Goal: Information Seeking & Learning: Learn about a topic

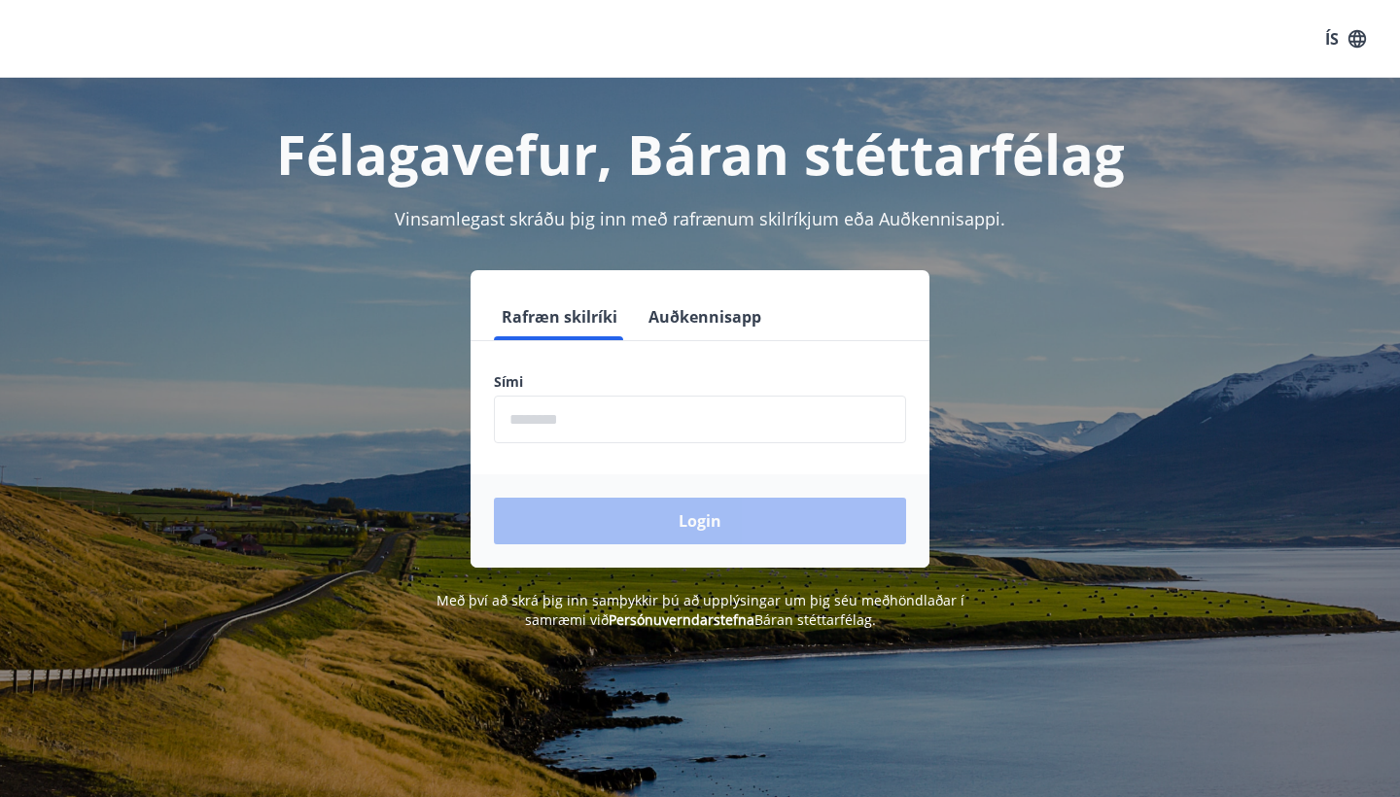
click at [640, 414] on input "phone" at bounding box center [700, 420] width 412 height 48
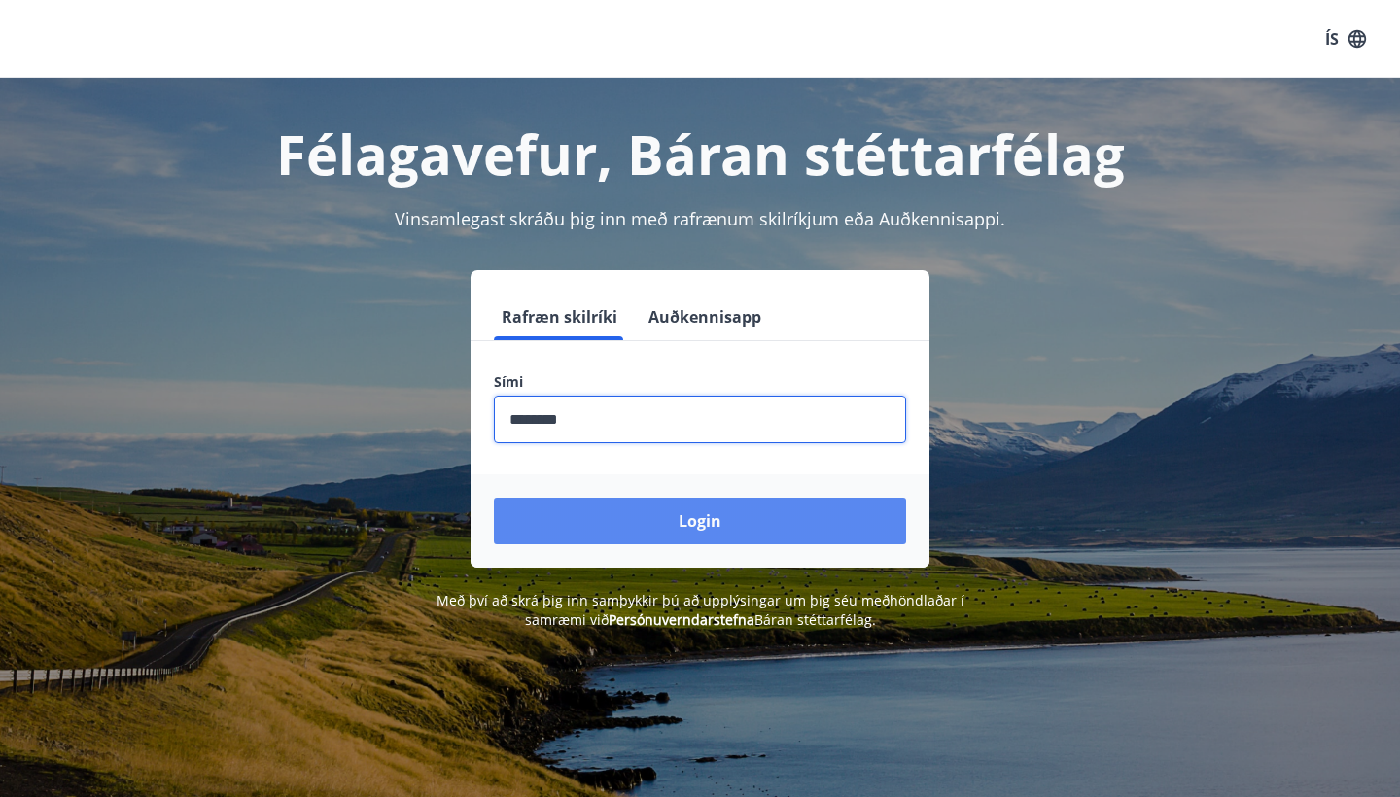
type input "********"
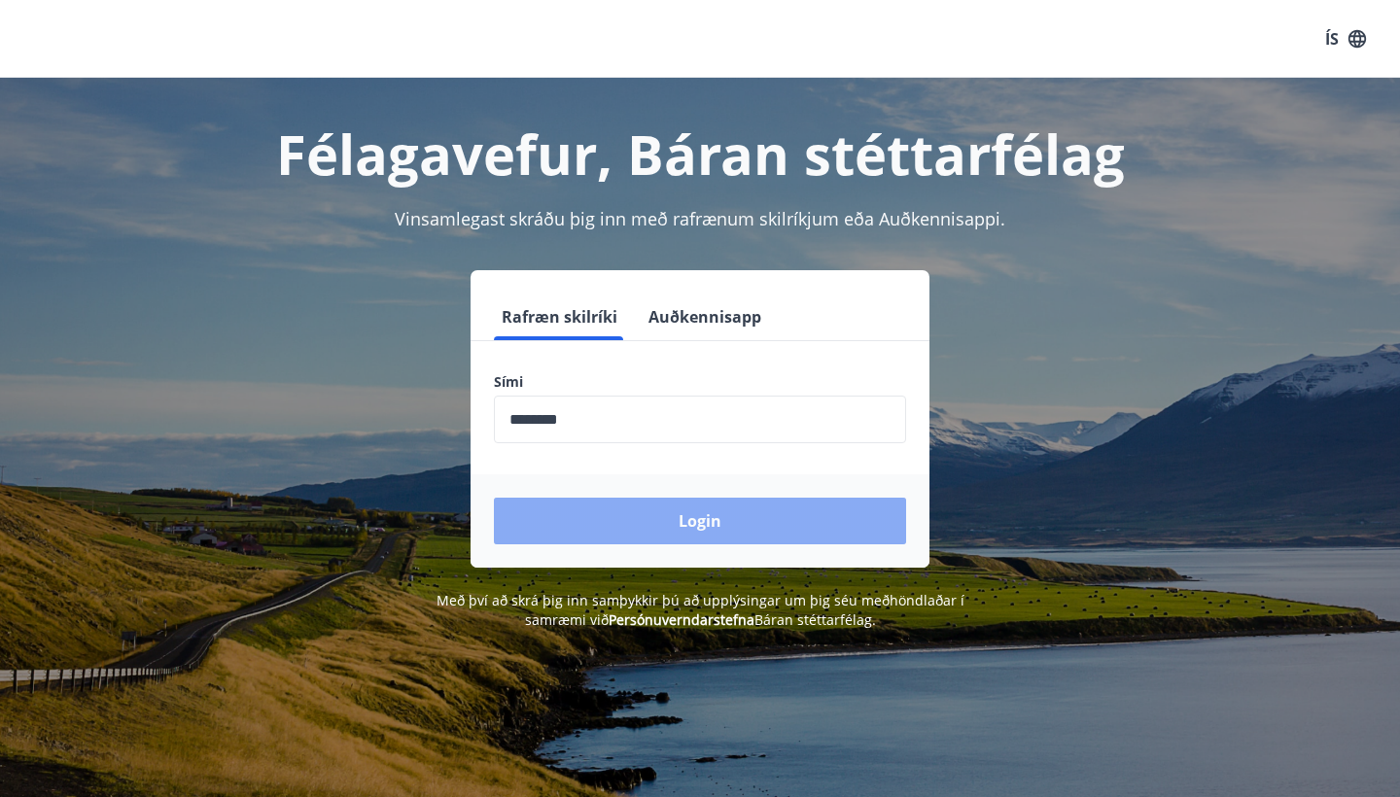
click at [704, 521] on button "Login" at bounding box center [700, 521] width 412 height 47
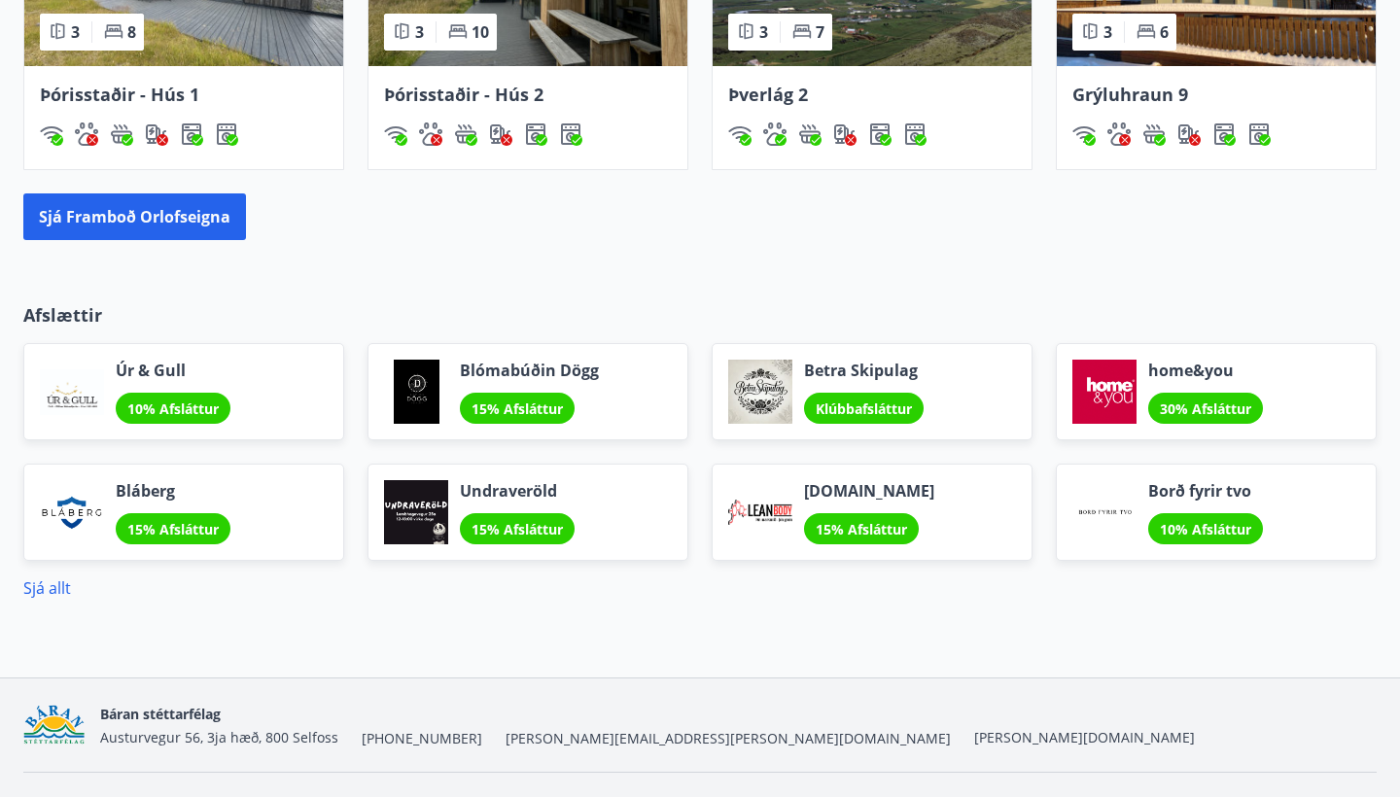
scroll to position [1449, 0]
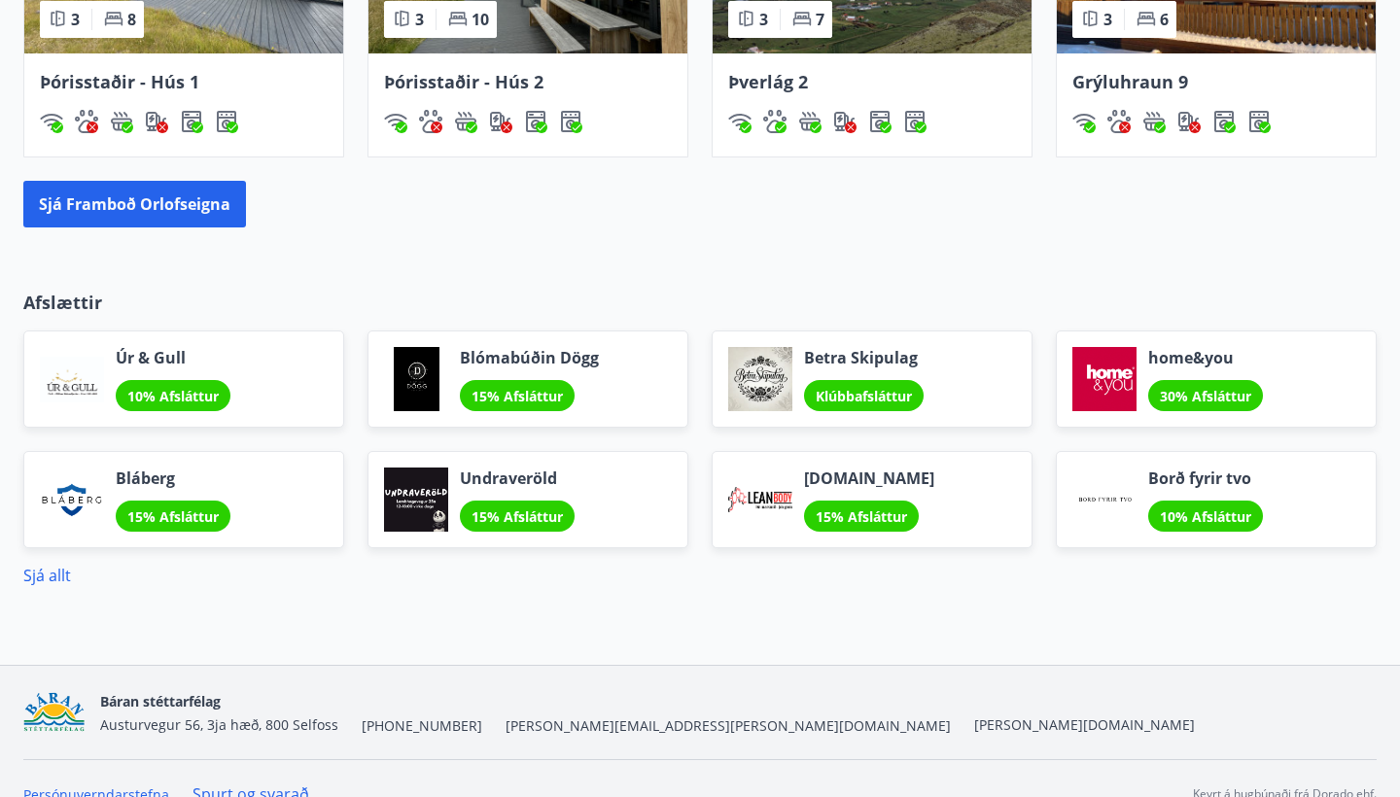
click at [53, 559] on div "Sjá allt" at bounding box center [699, 567] width 1353 height 39
click at [41, 573] on link "Sjá allt" at bounding box center [47, 575] width 48 height 21
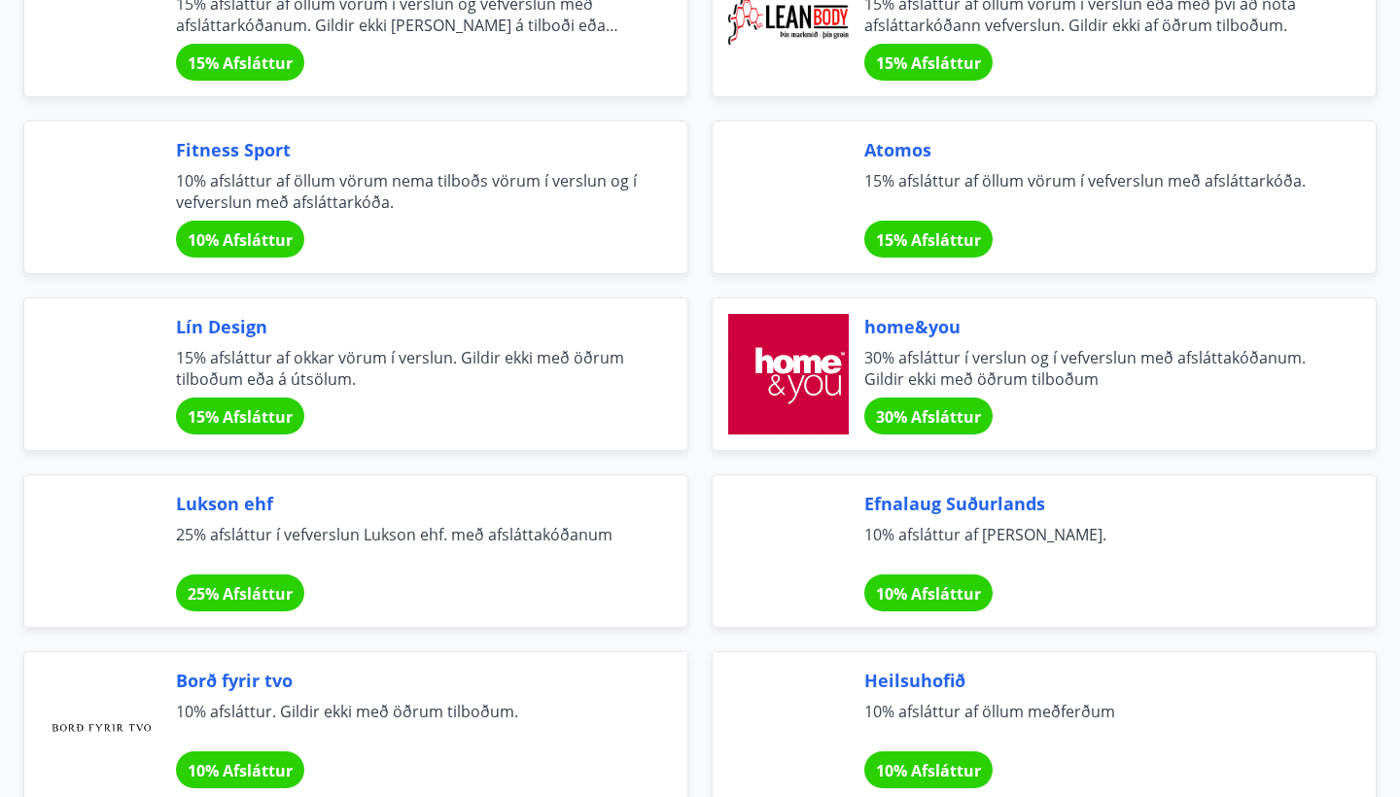
scroll to position [664, 0]
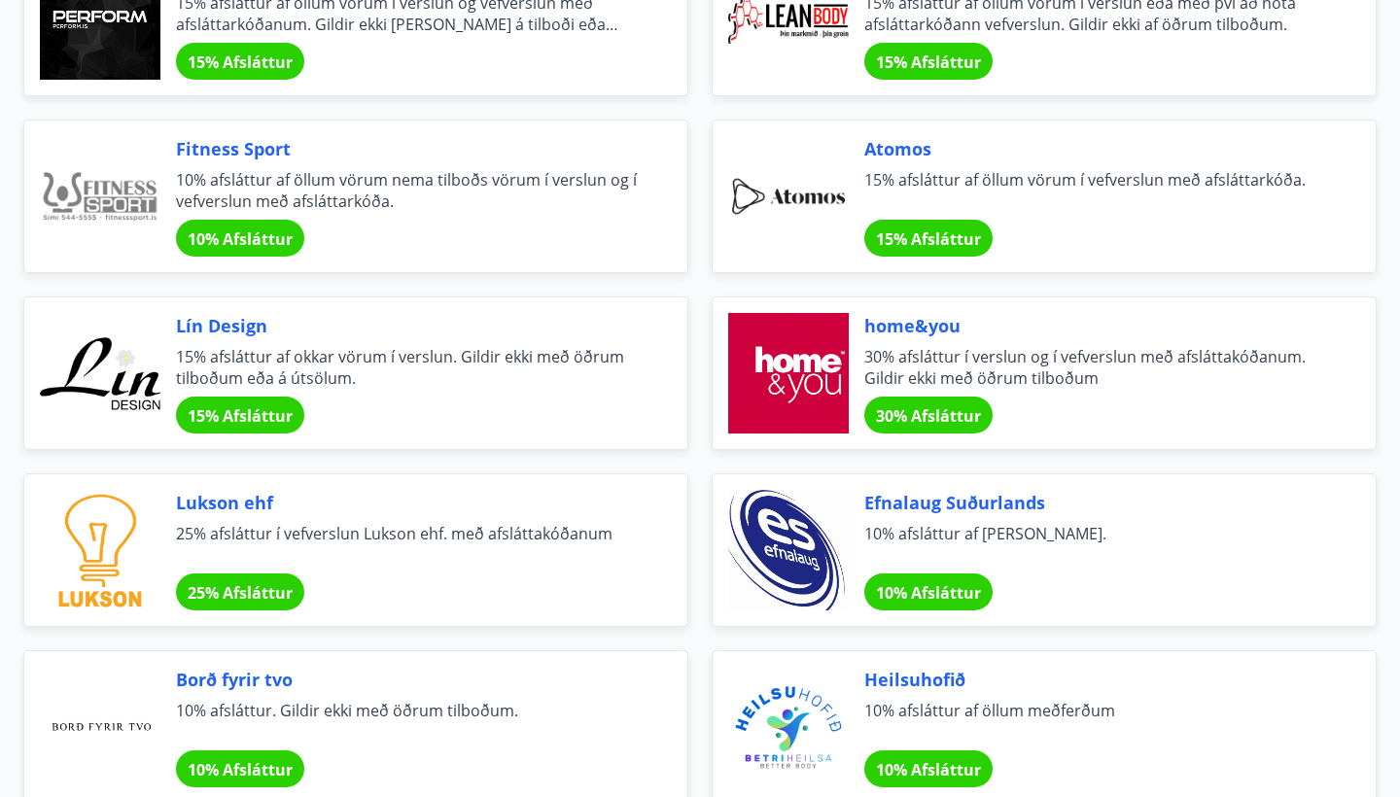
click at [272, 415] on span "15% Afsláttur" at bounding box center [240, 415] width 105 height 21
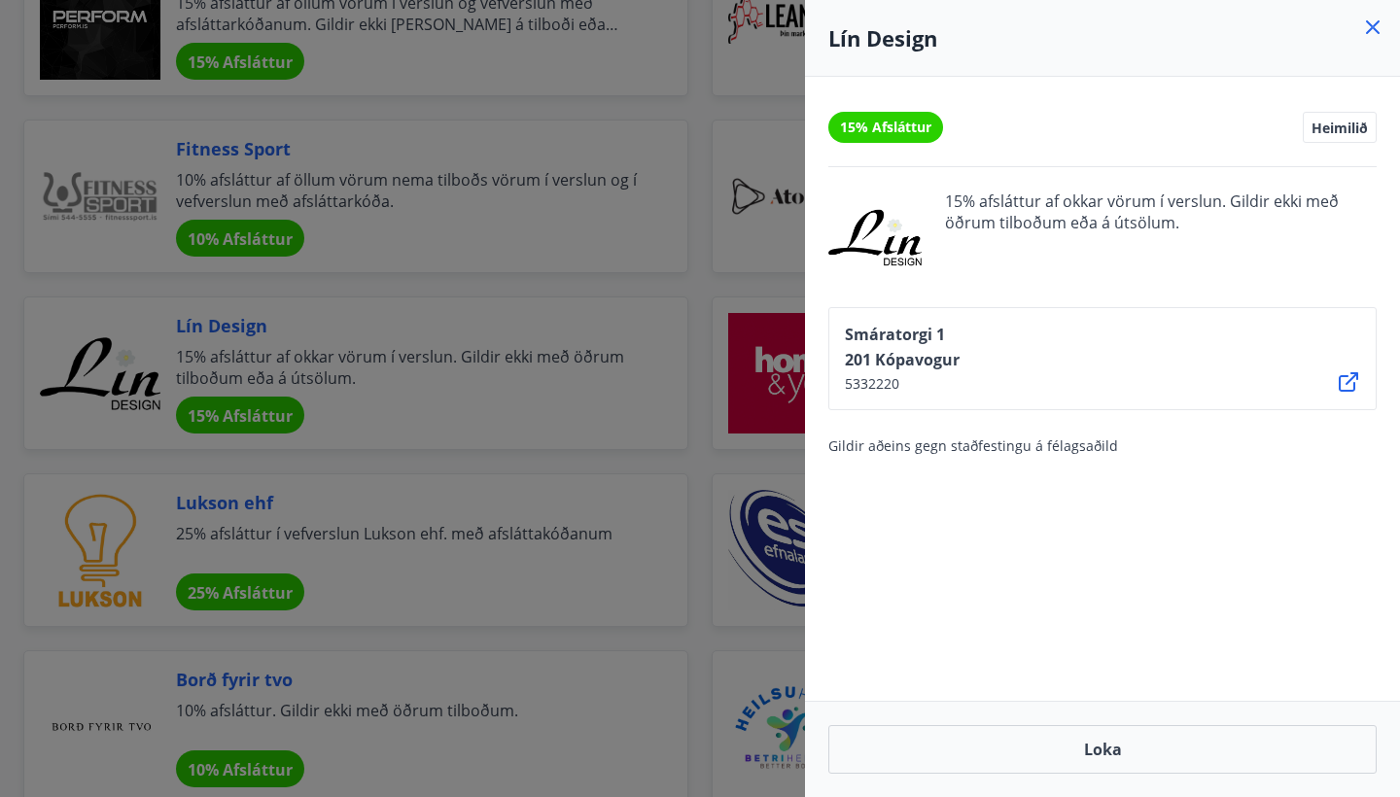
click at [1375, 27] on icon at bounding box center [1372, 27] width 23 height 23
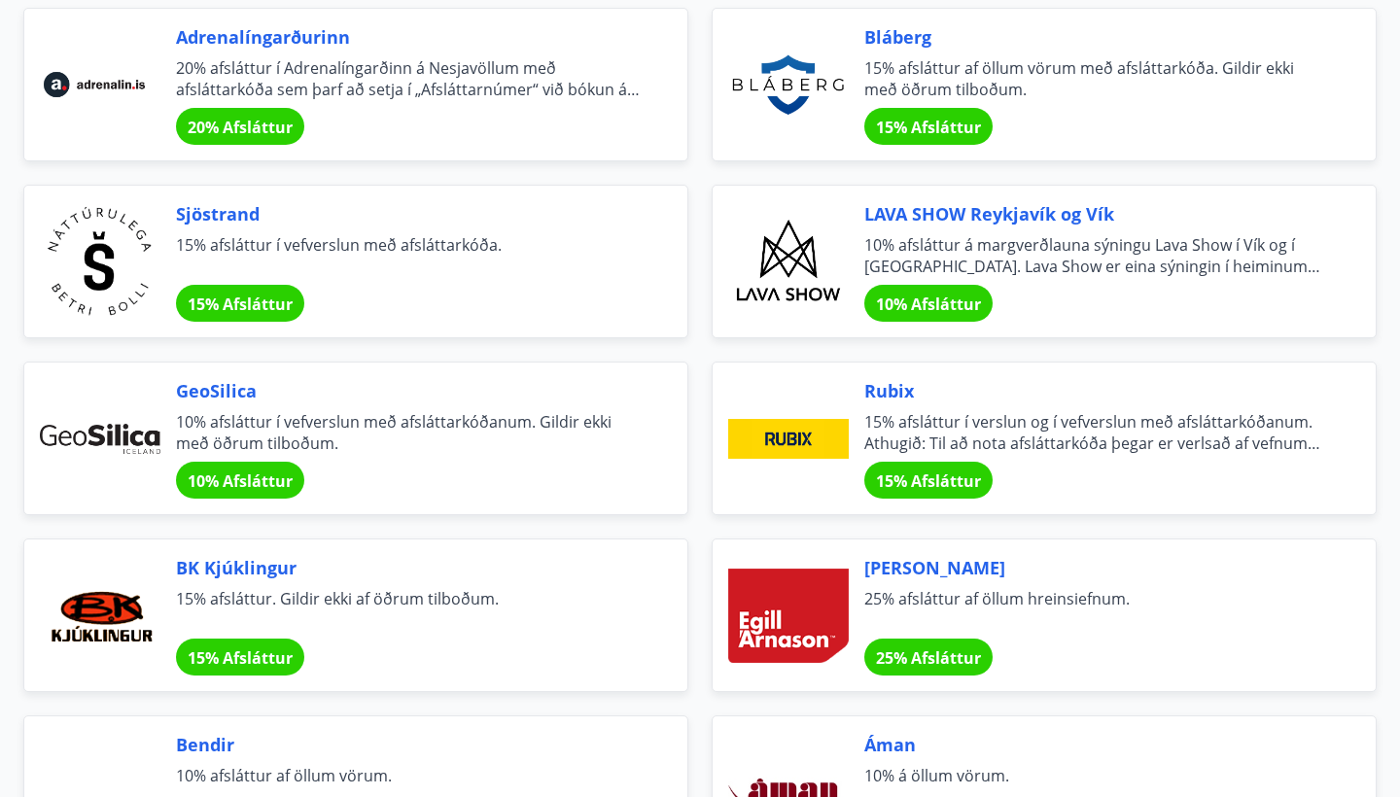
scroll to position [2549, 0]
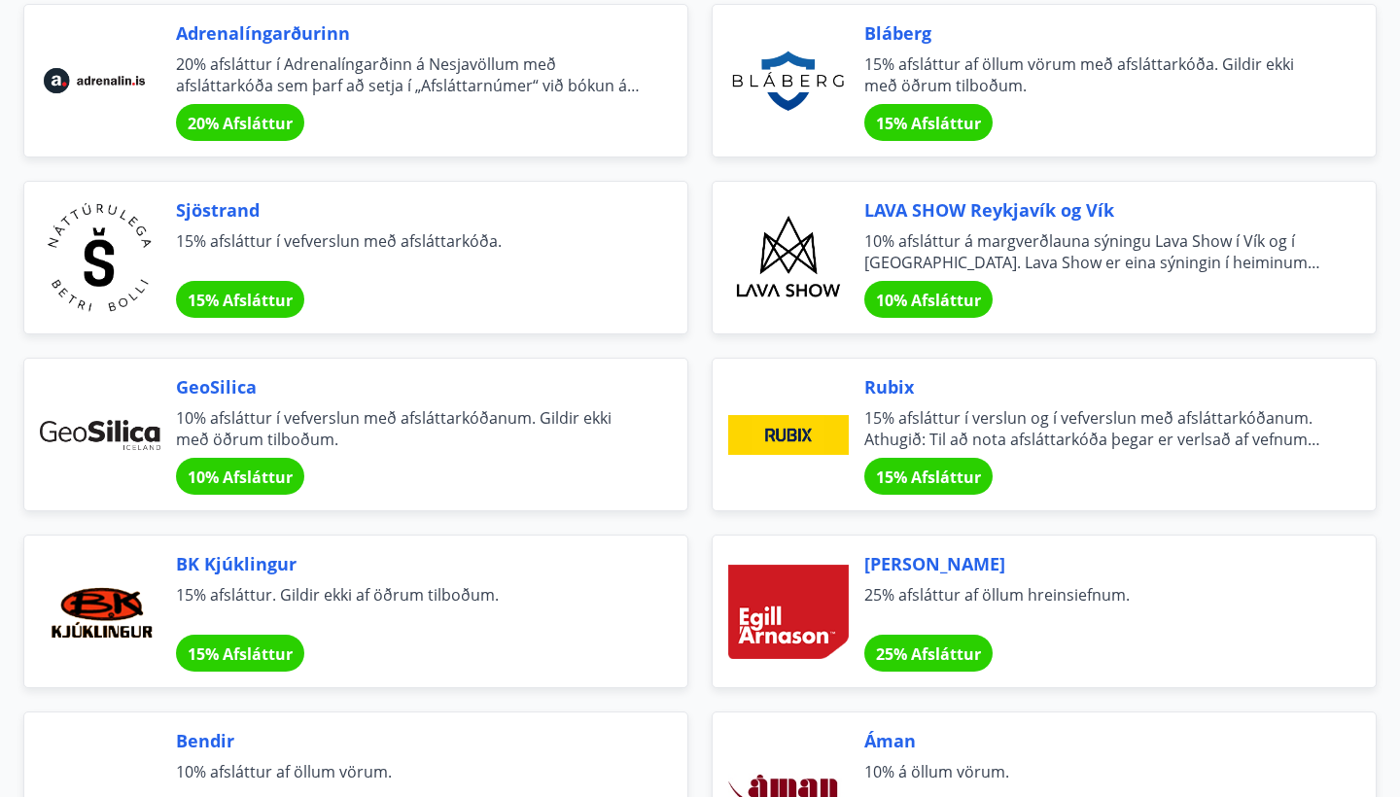
click at [267, 457] on div "GeoSilica 10% afsláttur í vefverslun með afsláttarkóðanum. Gildir ekki með öðru…" at bounding box center [408, 434] width 465 height 121
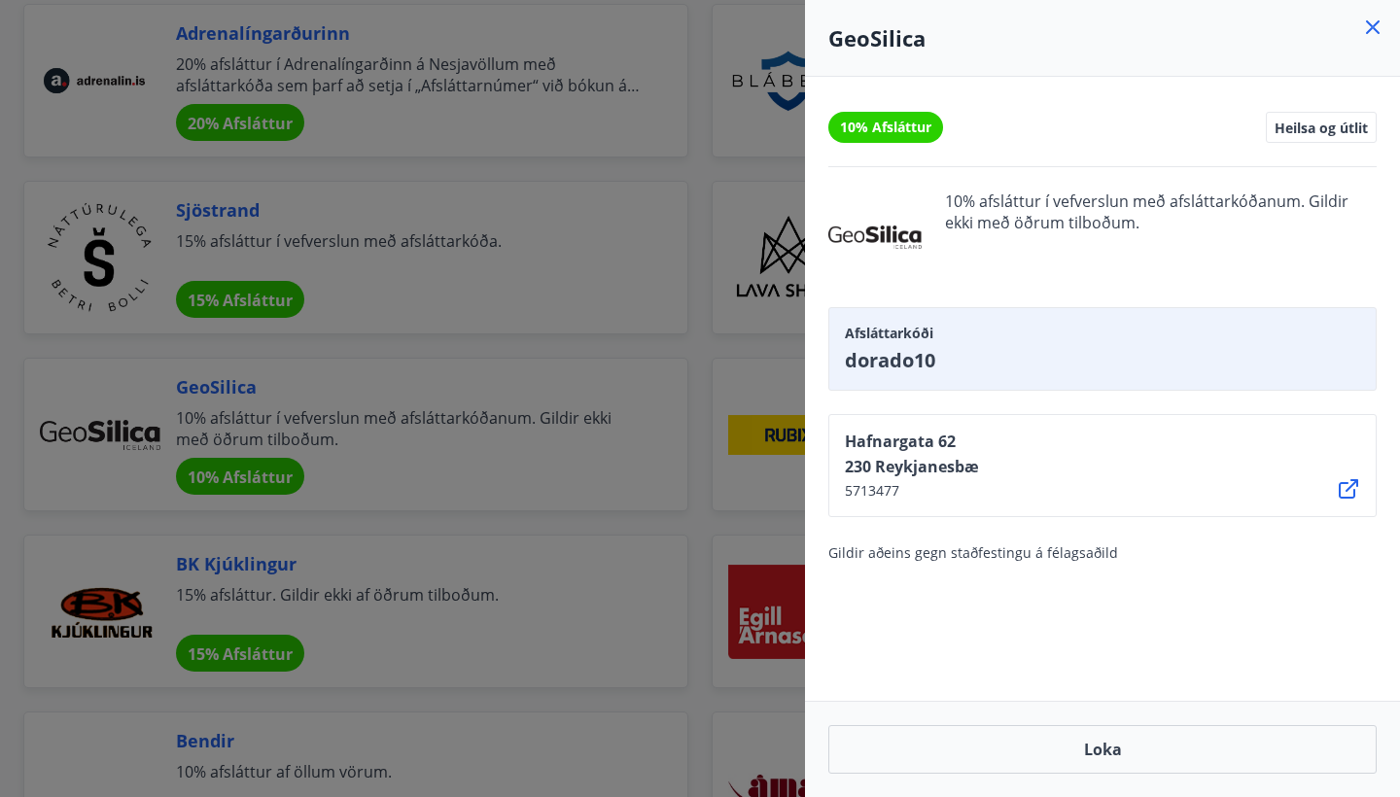
click at [1375, 21] on icon at bounding box center [1372, 27] width 23 height 23
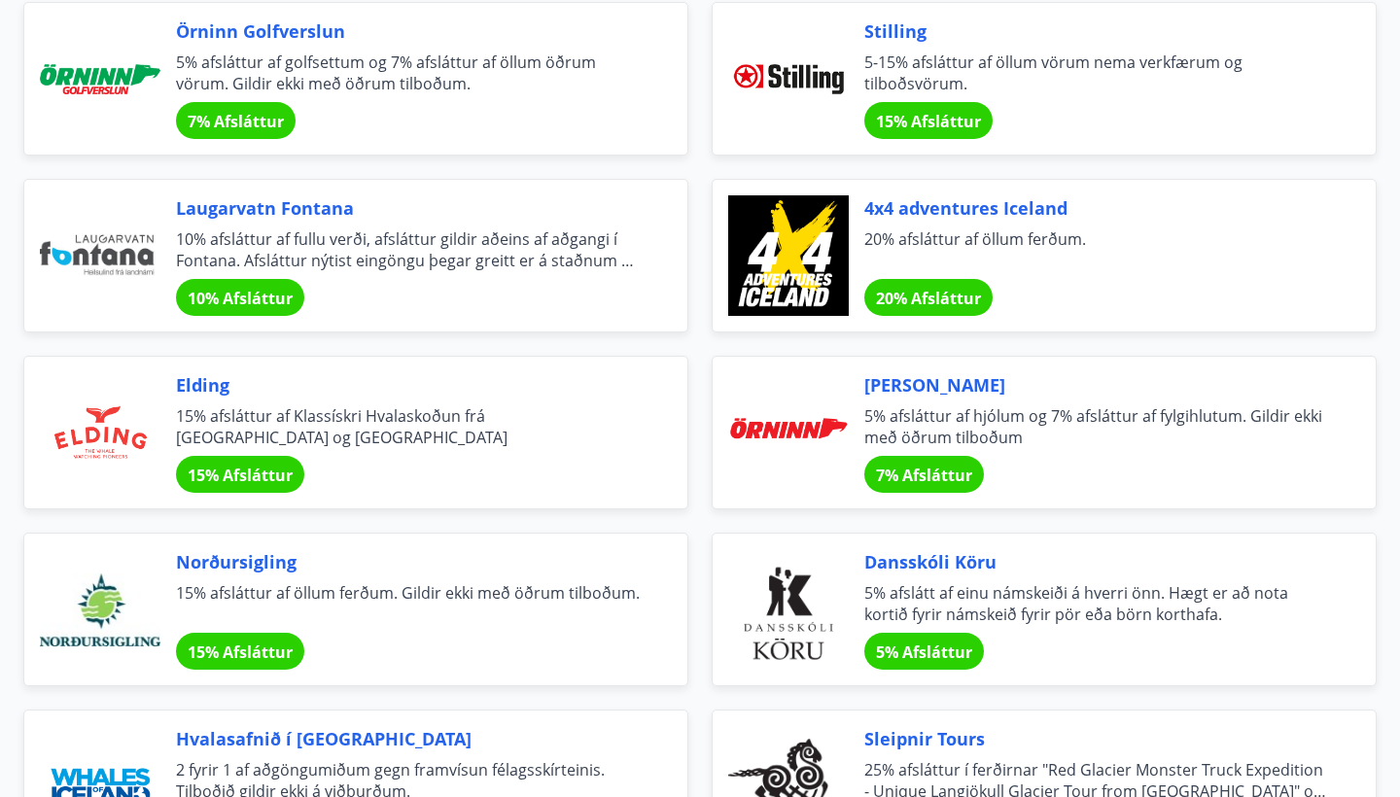
scroll to position [4699, 0]
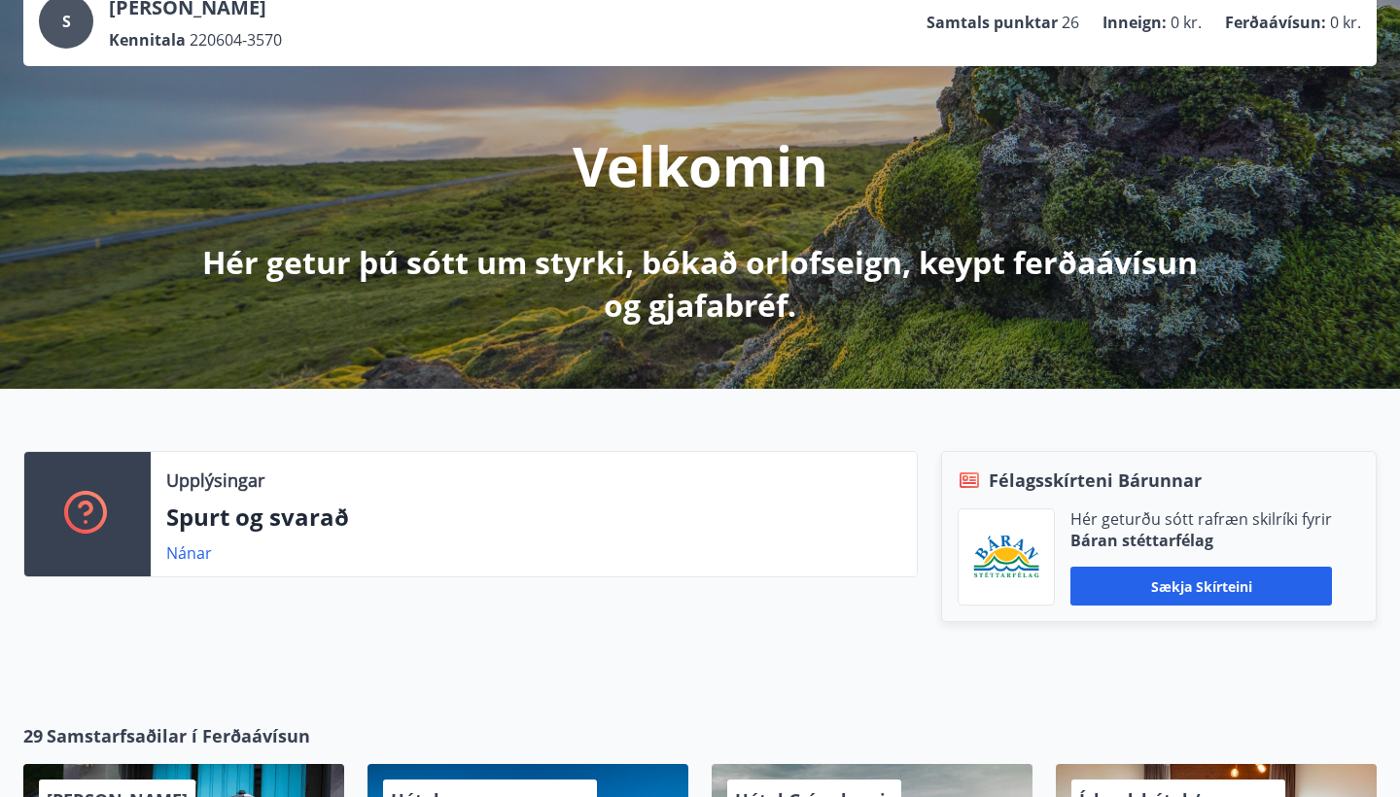
scroll to position [140, 0]
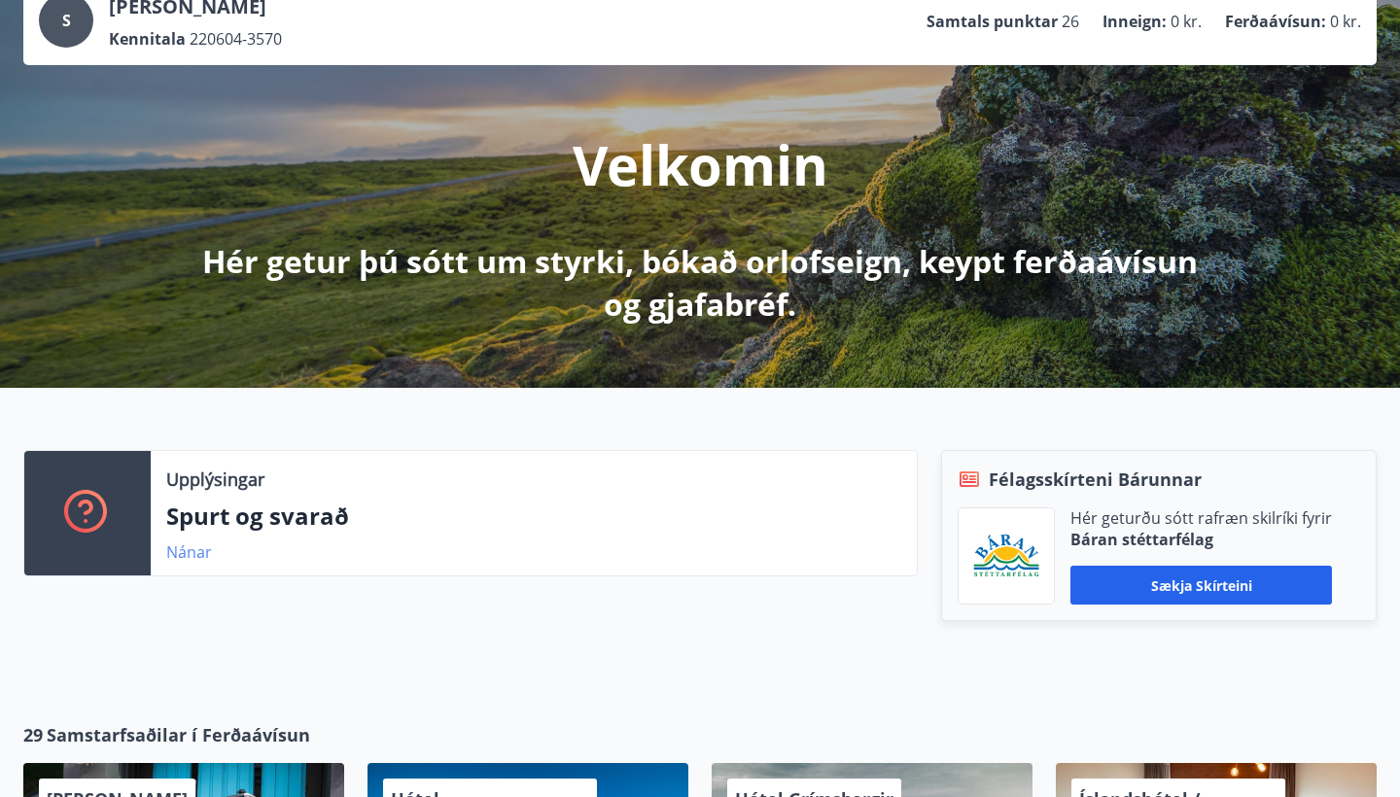
click at [178, 545] on link "Nánar" at bounding box center [189, 552] width 46 height 21
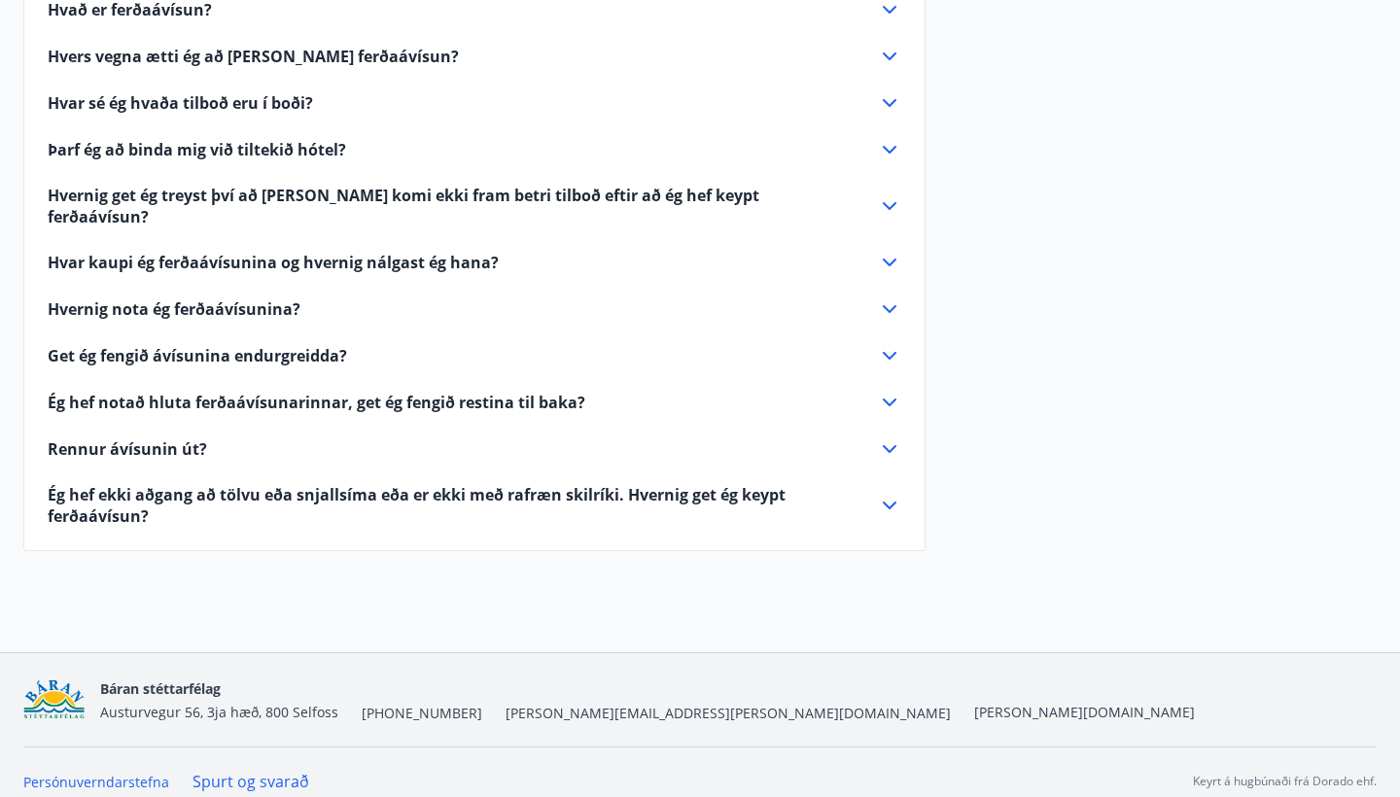
scroll to position [632, 0]
click at [174, 439] on span "Rennur ávísunin út?" at bounding box center [127, 449] width 159 height 21
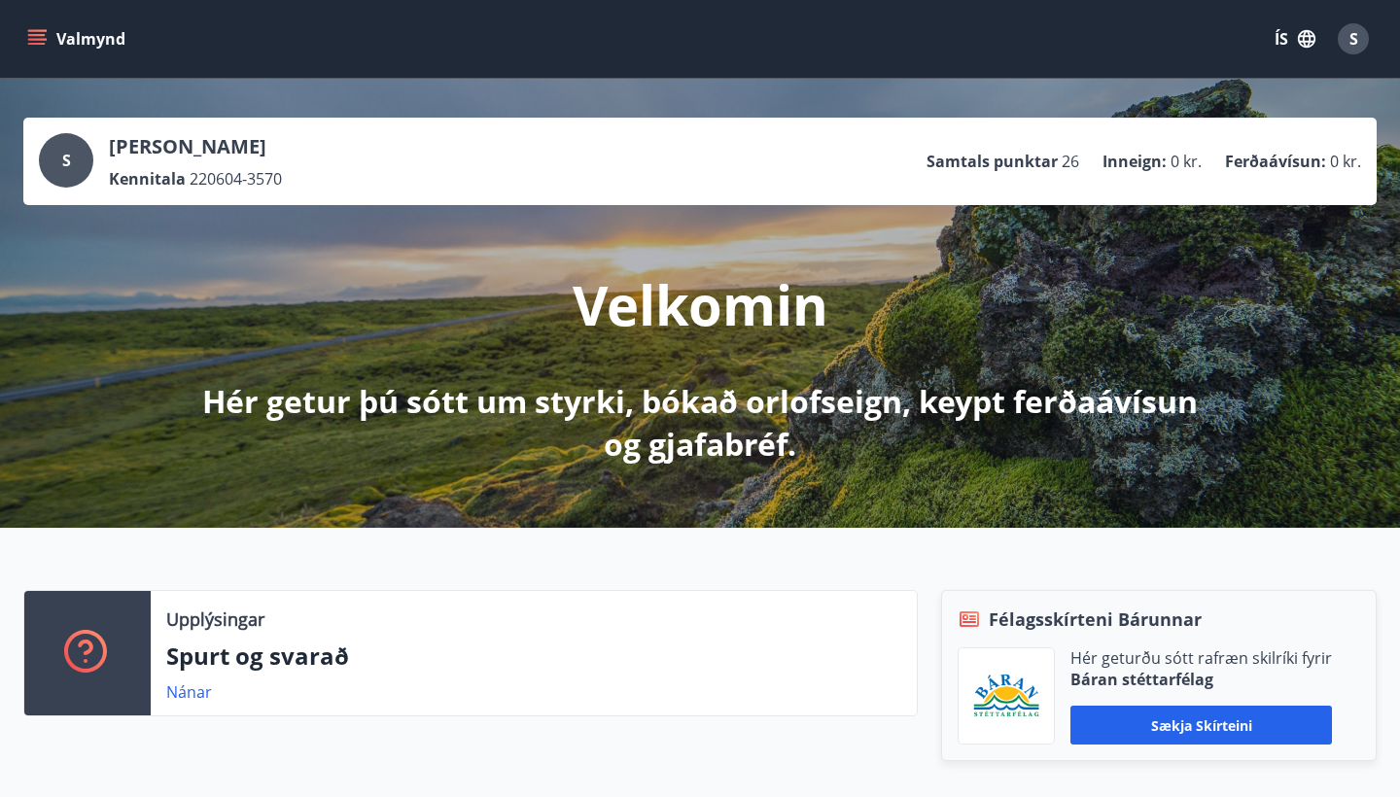
click at [24, 37] on button "Valmynd" at bounding box center [78, 38] width 110 height 35
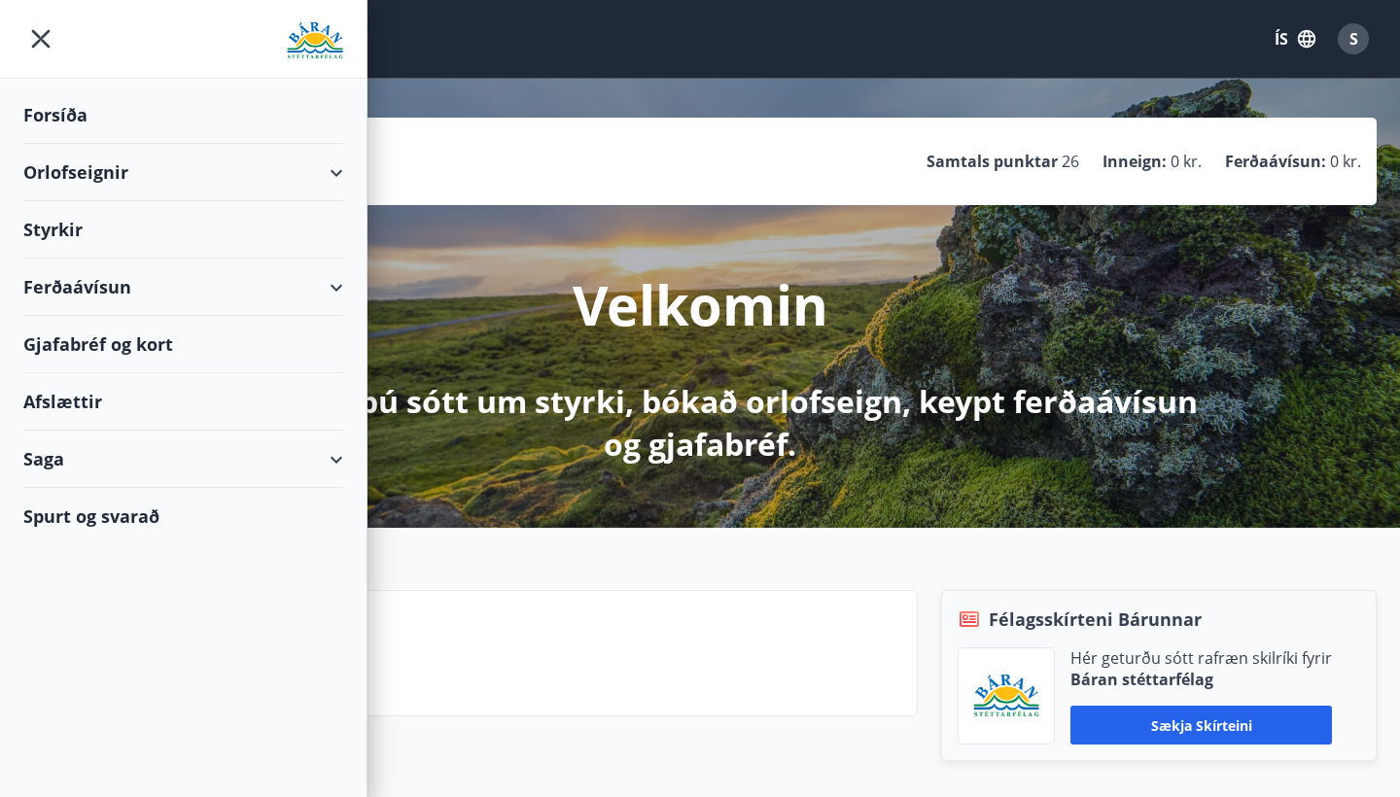
click at [184, 228] on div "Styrkir" at bounding box center [183, 229] width 320 height 57
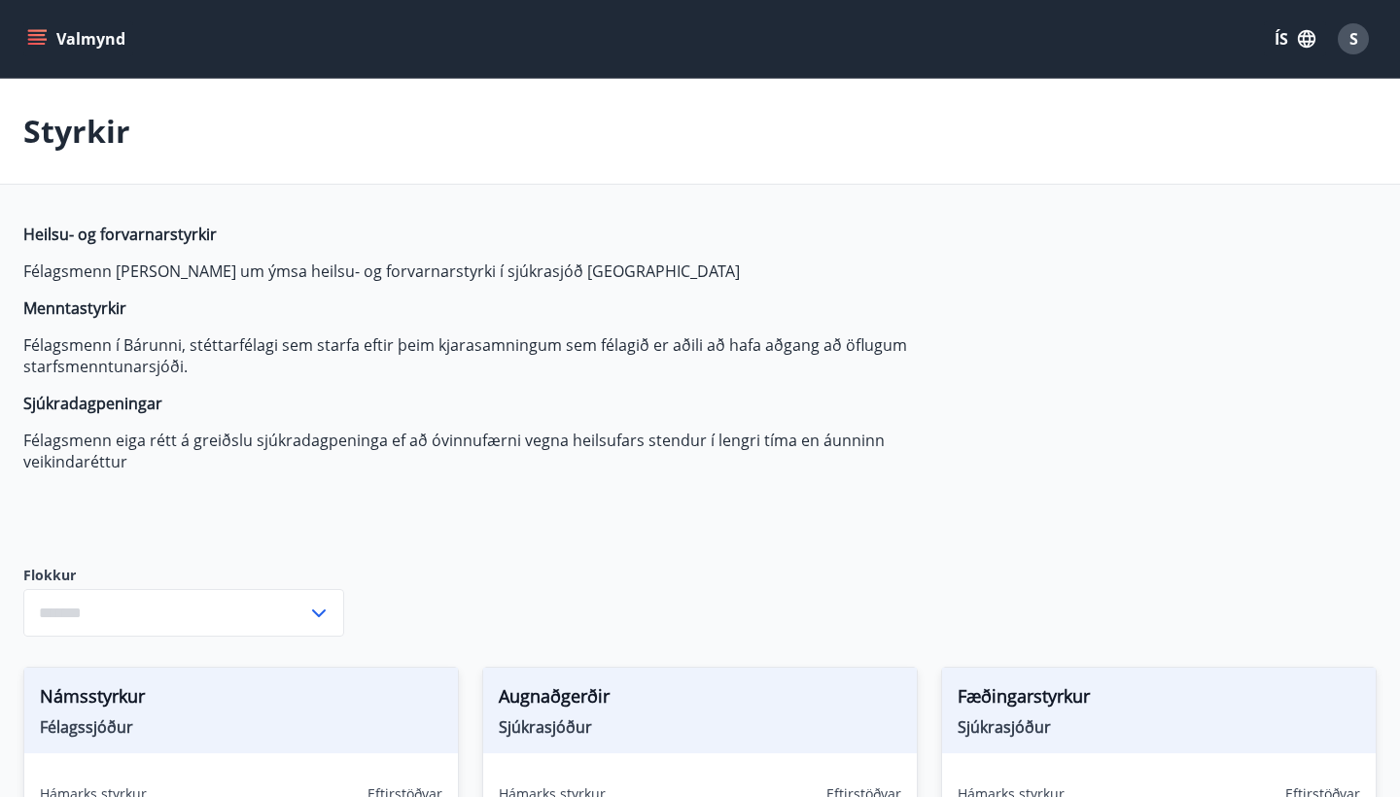
type input "***"
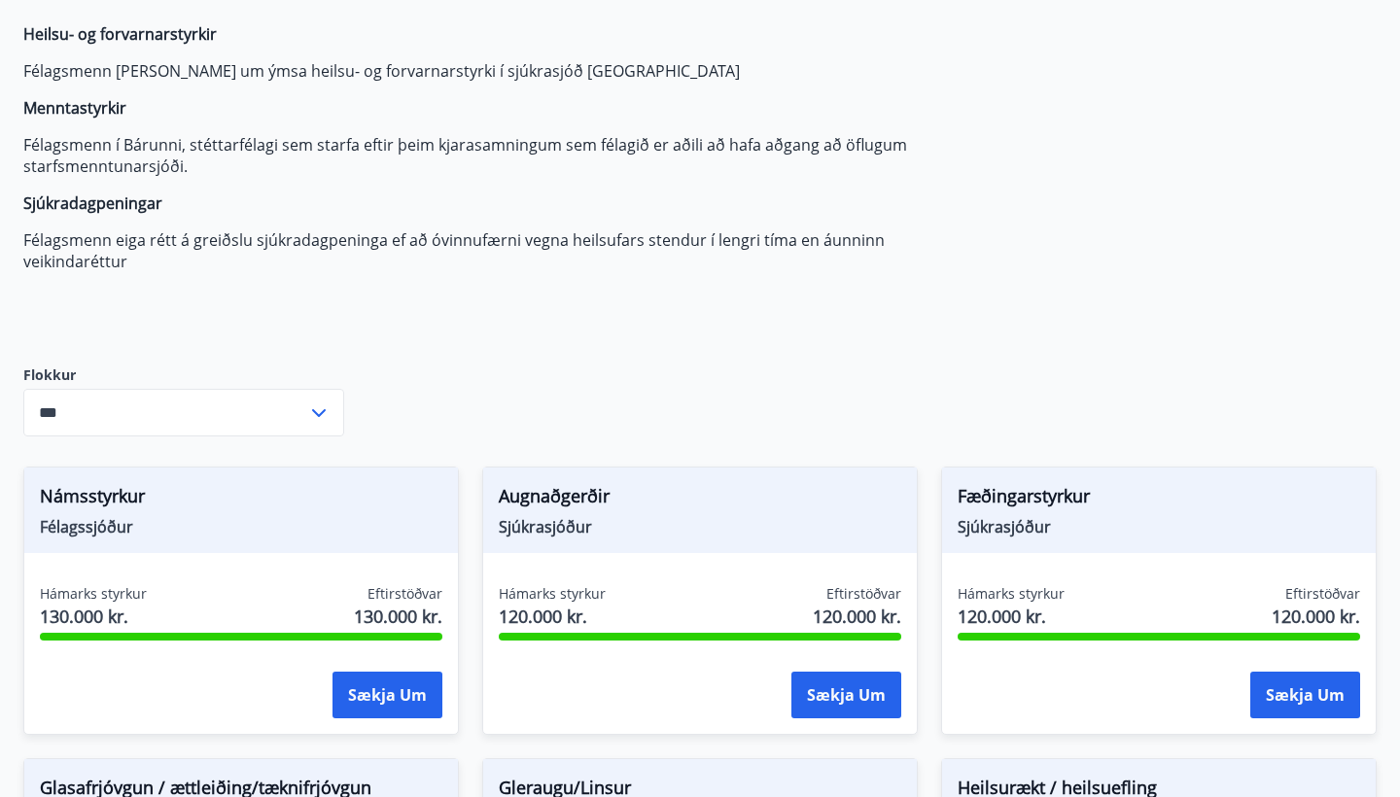
scroll to position [285, 0]
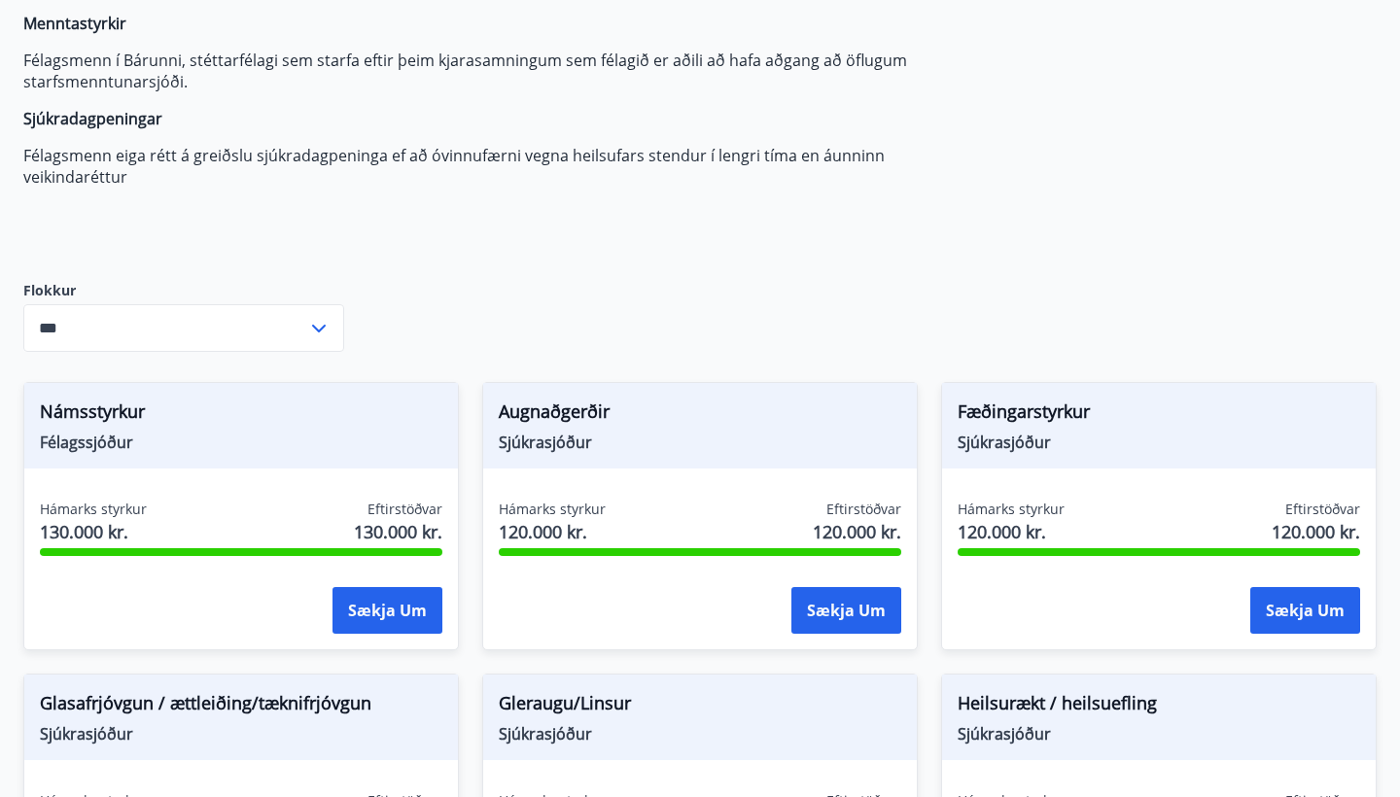
click at [364, 436] on span "Félagssjóður" at bounding box center [241, 442] width 403 height 21
click at [218, 308] on input "***" at bounding box center [165, 328] width 284 height 48
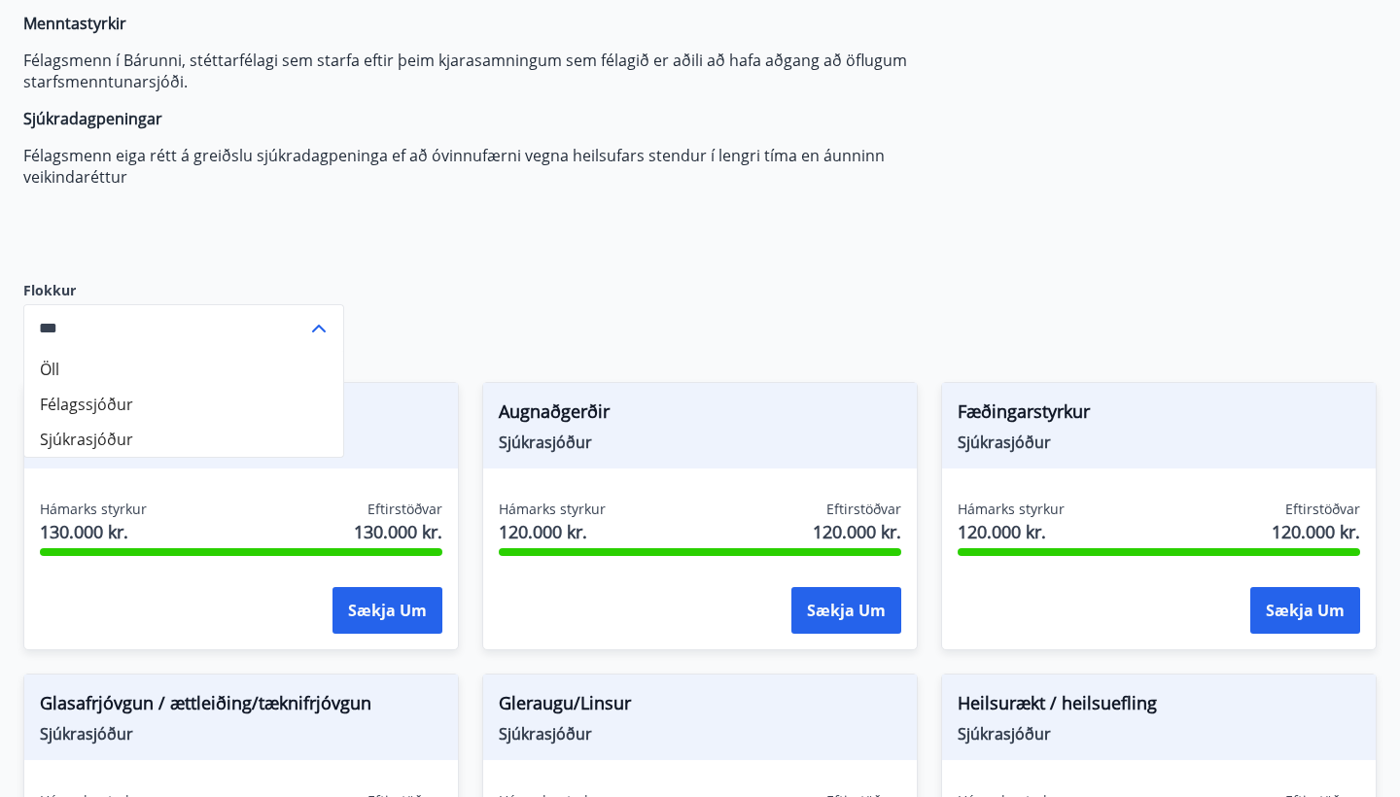
click at [346, 213] on div "Heilsu- og forvarnarstyrkir Félagsmenn [PERSON_NAME] um ýmsa heilsu- og forvarn…" at bounding box center [482, 94] width 918 height 311
click at [315, 333] on icon at bounding box center [318, 328] width 23 height 23
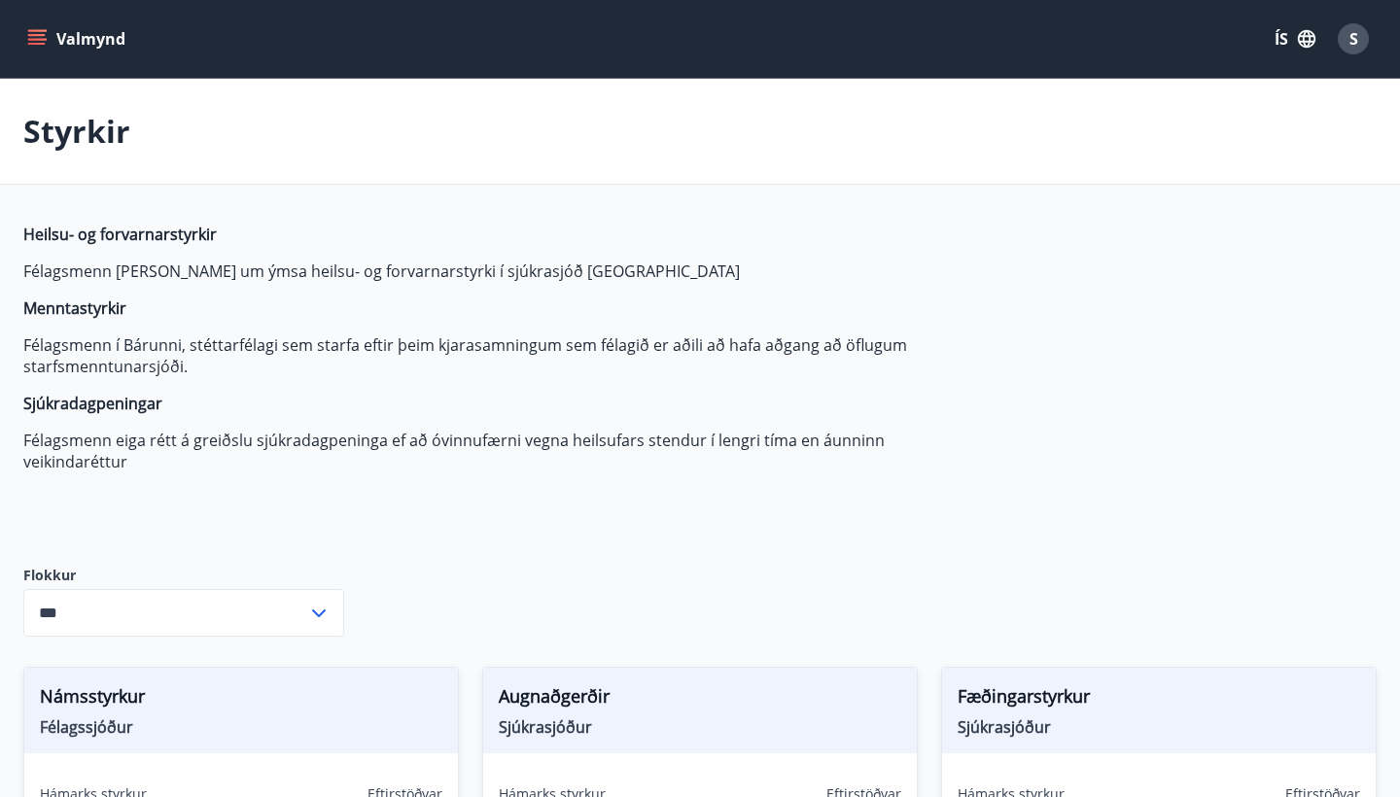
scroll to position [0, 0]
